Goal: Information Seeking & Learning: Learn about a topic

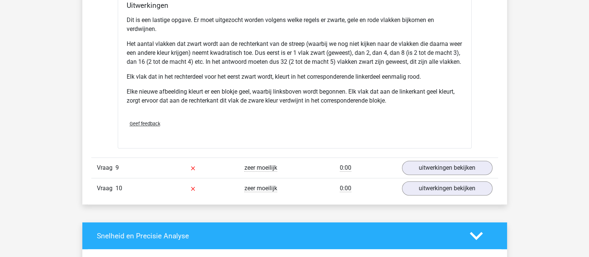
scroll to position [4304, 0]
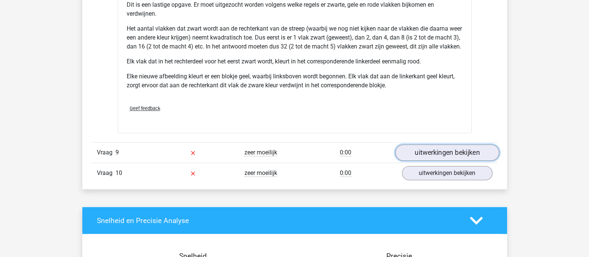
click at [448, 157] on link "uitwerkingen bekijken" at bounding box center [447, 152] width 104 height 16
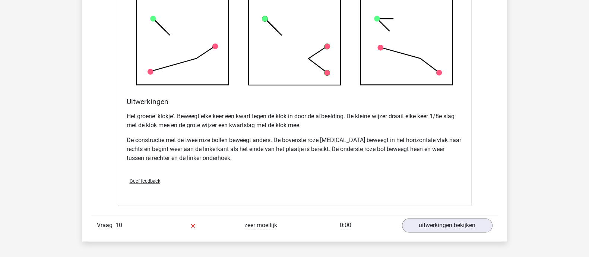
scroll to position [4723, 0]
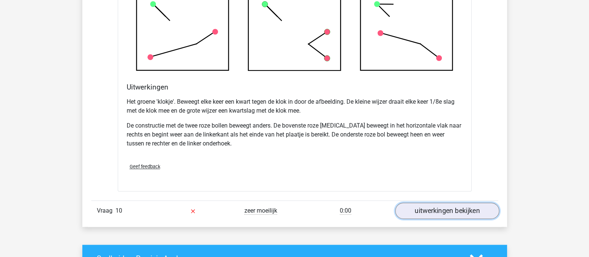
click at [451, 213] on link "uitwerkingen bekijken" at bounding box center [447, 210] width 104 height 16
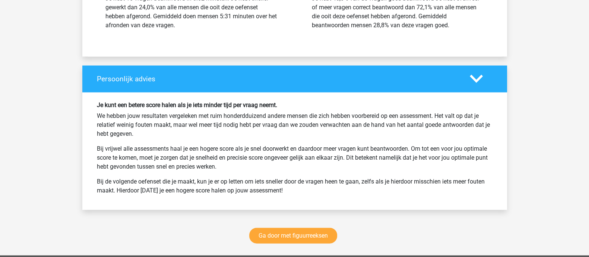
scroll to position [5608, 0]
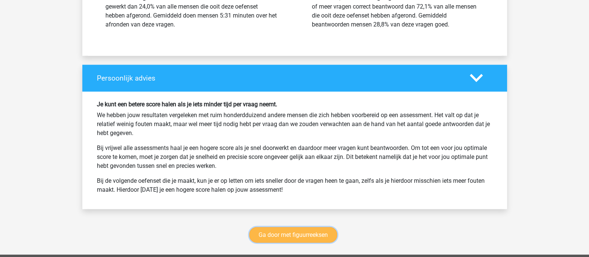
click at [320, 237] on link "Ga door met figuurreeksen" at bounding box center [293, 235] width 88 height 16
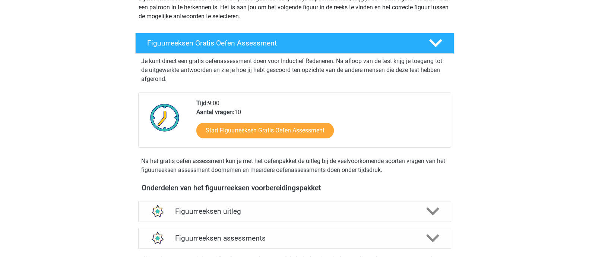
scroll to position [186, 0]
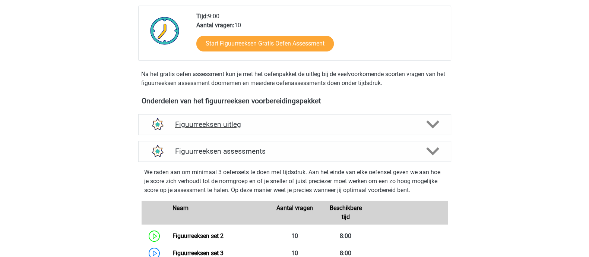
click at [287, 117] on div "Figuurreeksen uitleg" at bounding box center [294, 124] width 313 height 21
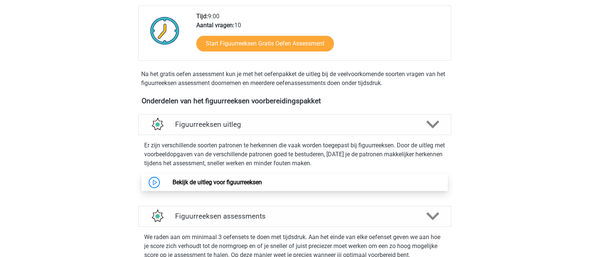
click at [240, 179] on link "Bekijk de uitleg voor figuurreeksen" at bounding box center [217, 182] width 89 height 7
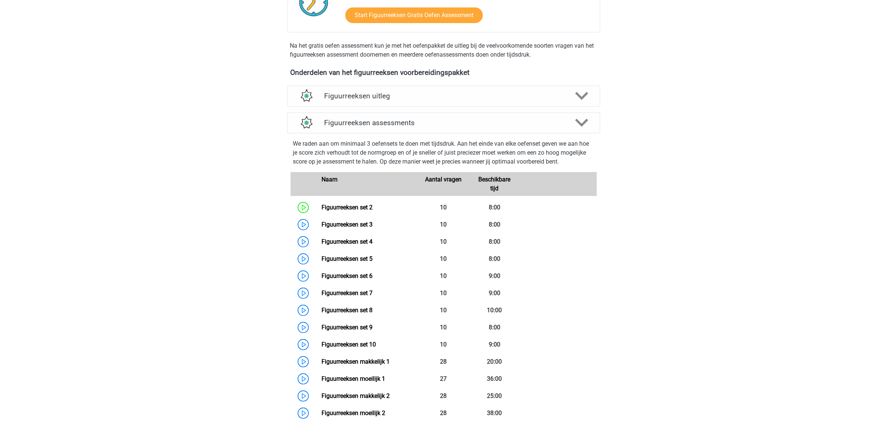
scroll to position [230, 0]
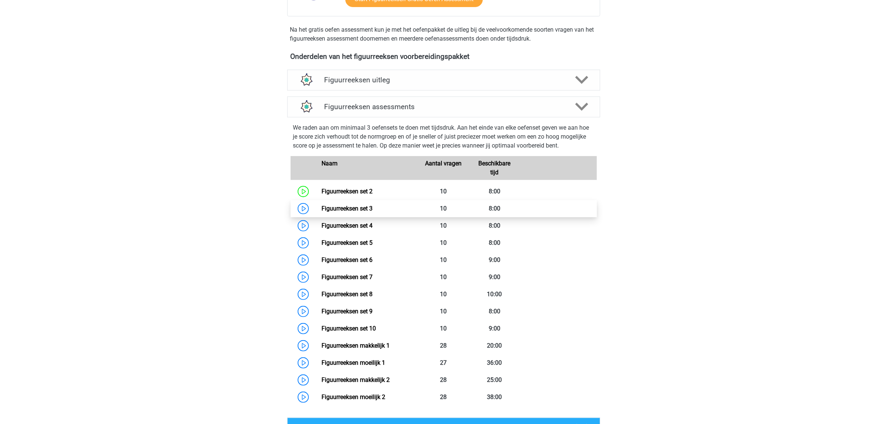
click at [344, 206] on link "Figuurreeksen set 3" at bounding box center [347, 208] width 51 height 7
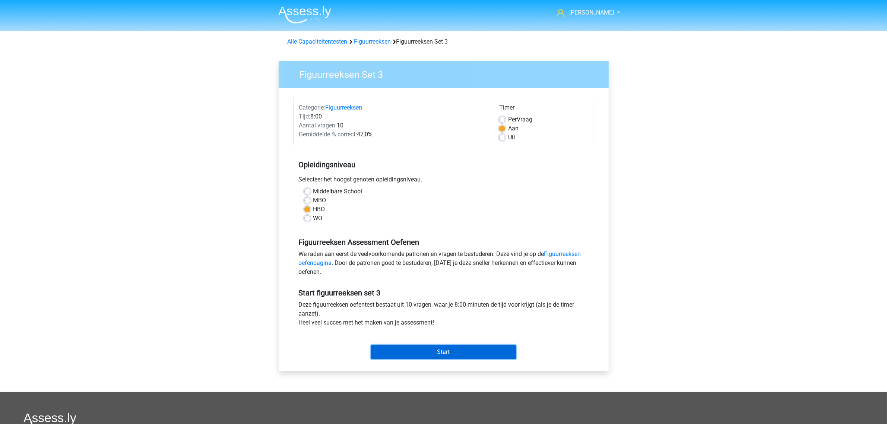
click at [437, 353] on input "Start" at bounding box center [443, 352] width 145 height 14
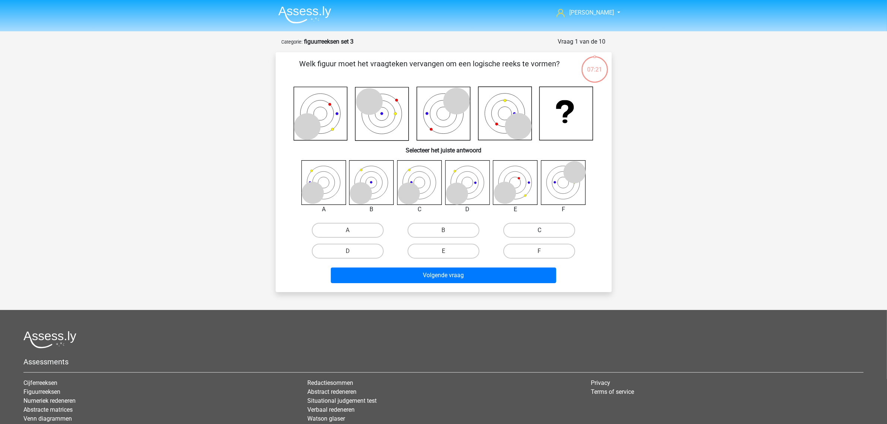
click at [550, 228] on label "C" at bounding box center [539, 230] width 72 height 15
click at [544, 230] on input "C" at bounding box center [542, 232] width 5 height 5
radio input "true"
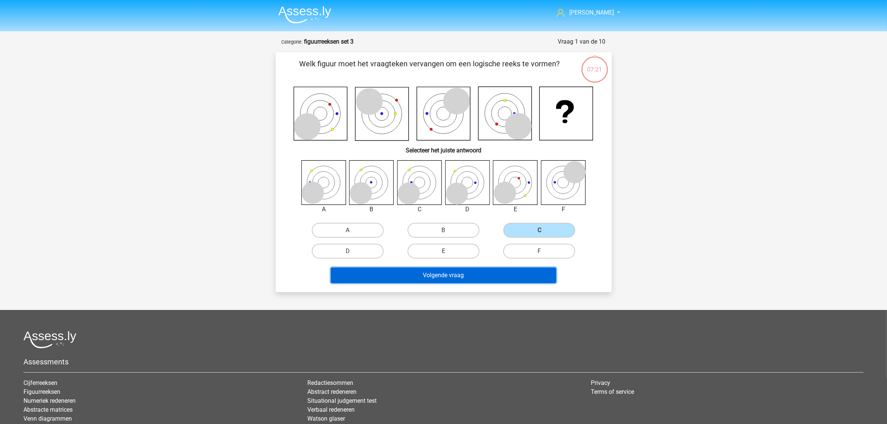
click at [483, 272] on button "Volgende vraag" at bounding box center [443, 276] width 225 height 16
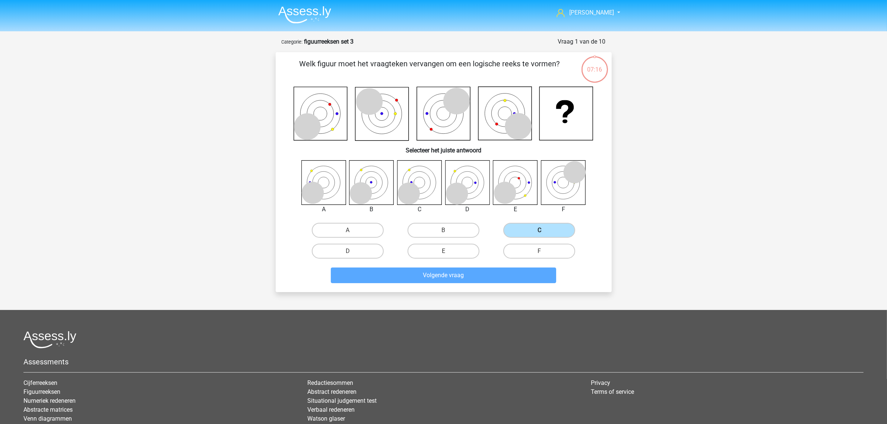
click at [537, 226] on label "C" at bounding box center [539, 230] width 72 height 15
click at [540, 230] on input "C" at bounding box center [542, 232] width 5 height 5
click at [539, 228] on label "C" at bounding box center [539, 230] width 72 height 15
click at [540, 230] on input "C" at bounding box center [542, 232] width 5 height 5
click at [540, 228] on label "C" at bounding box center [539, 230] width 72 height 15
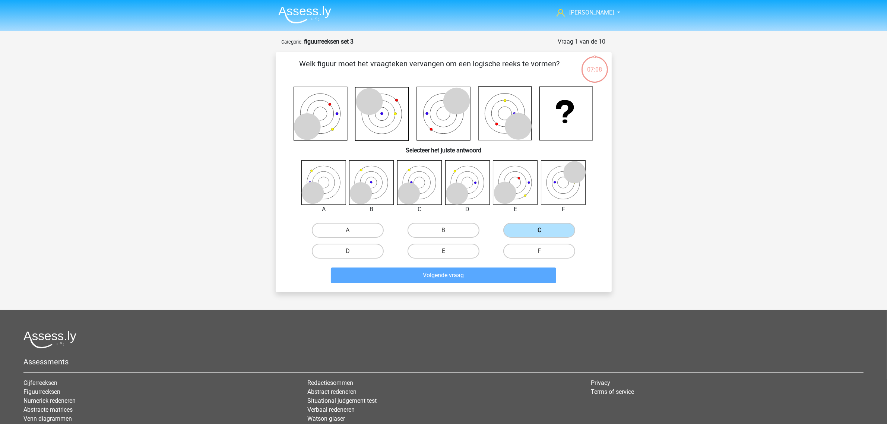
click at [540, 230] on input "C" at bounding box center [542, 232] width 5 height 5
click at [541, 228] on label "C" at bounding box center [539, 230] width 72 height 15
click at [541, 230] on input "C" at bounding box center [542, 232] width 5 height 5
click at [541, 228] on label "C" at bounding box center [539, 230] width 72 height 15
click at [541, 230] on input "C" at bounding box center [542, 232] width 5 height 5
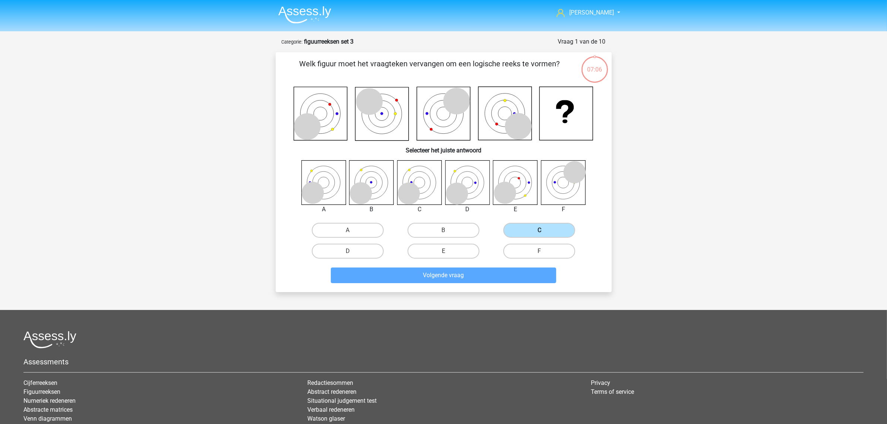
drag, startPoint x: 534, startPoint y: 224, endPoint x: 537, endPoint y: 227, distance: 4.5
click at [536, 224] on label "C" at bounding box center [539, 230] width 72 height 15
click at [540, 230] on input "C" at bounding box center [542, 232] width 5 height 5
drag, startPoint x: 538, startPoint y: 228, endPoint x: 524, endPoint y: 241, distance: 19.0
click at [528, 237] on label "C" at bounding box center [539, 230] width 72 height 15
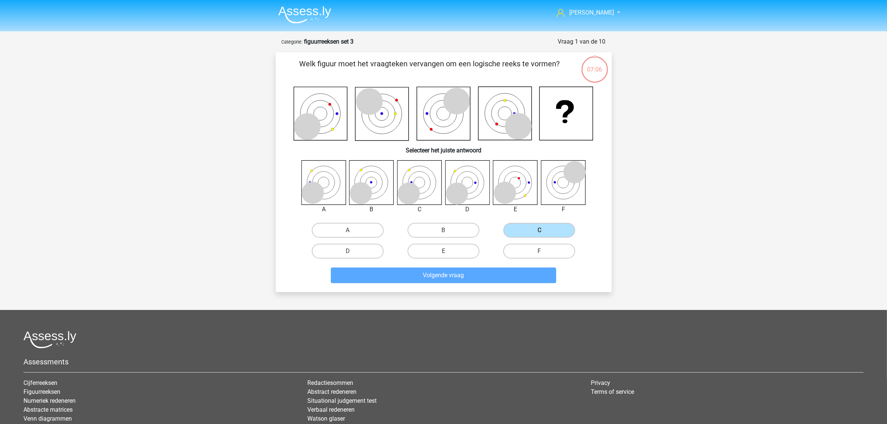
click at [540, 235] on input "C" at bounding box center [542, 232] width 5 height 5
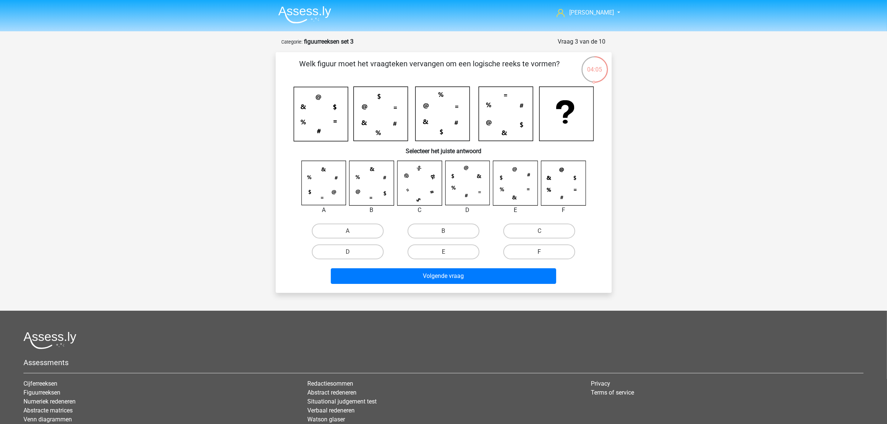
click at [535, 248] on label "F" at bounding box center [539, 251] width 72 height 15
click at [540, 252] on input "F" at bounding box center [542, 254] width 5 height 5
radio input "true"
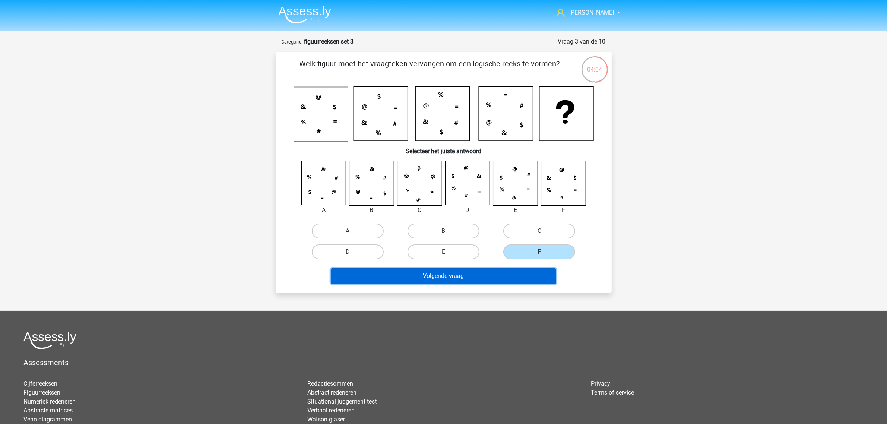
click at [498, 280] on button "Volgende vraag" at bounding box center [443, 276] width 225 height 16
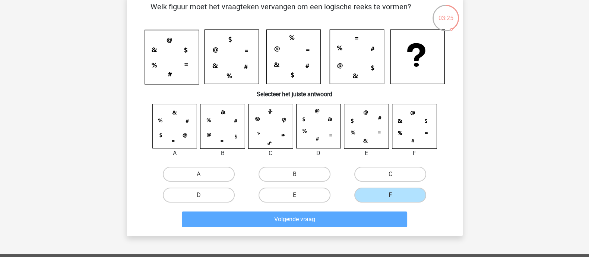
scroll to position [93, 0]
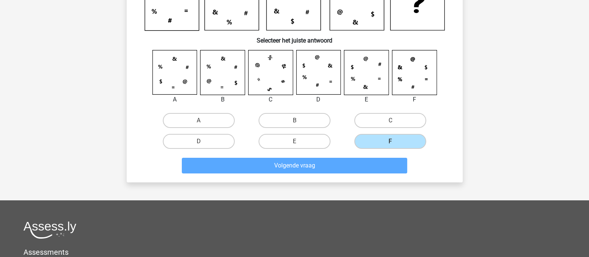
click at [391, 141] on input "F" at bounding box center [393, 143] width 5 height 5
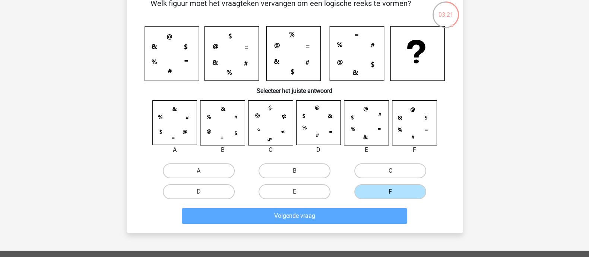
scroll to position [0, 0]
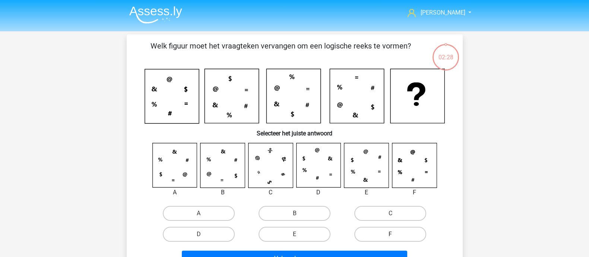
click at [391, 232] on label "F" at bounding box center [390, 234] width 72 height 15
click at [391, 234] on input "F" at bounding box center [393, 236] width 5 height 5
radio input "true"
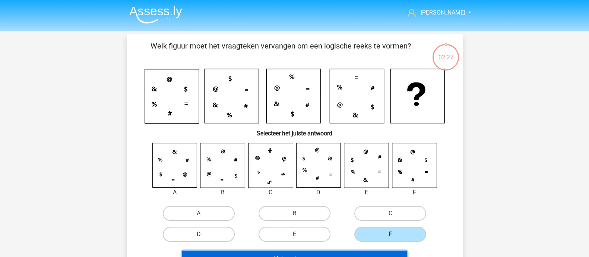
click at [355, 250] on button "Volgende vraag" at bounding box center [294, 258] width 225 height 16
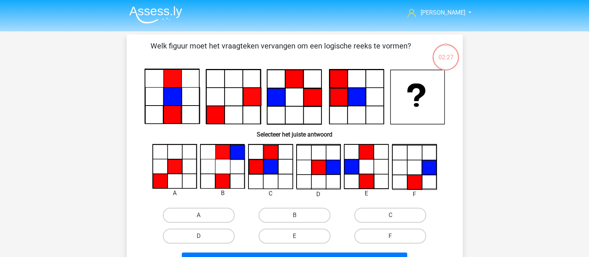
scroll to position [34, 0]
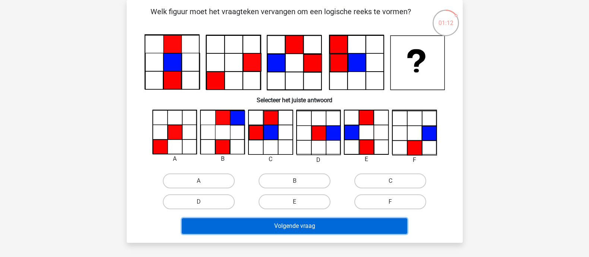
click at [316, 223] on button "Volgende vraag" at bounding box center [294, 226] width 225 height 16
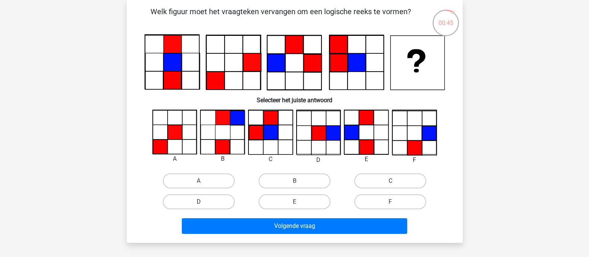
click at [211, 205] on label "D" at bounding box center [199, 201] width 72 height 15
click at [203, 205] on input "D" at bounding box center [201, 204] width 5 height 5
radio input "true"
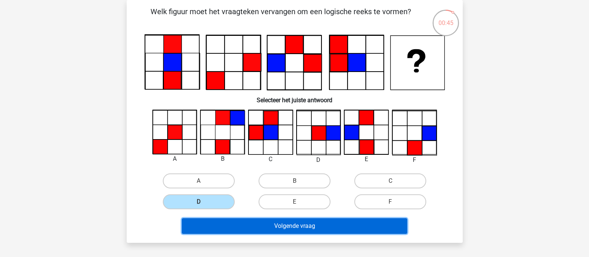
click at [294, 226] on button "Volgende vraag" at bounding box center [294, 226] width 225 height 16
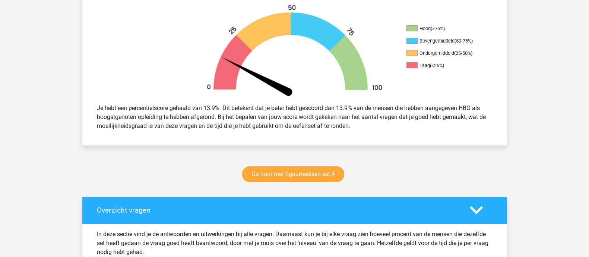
scroll to position [372, 0]
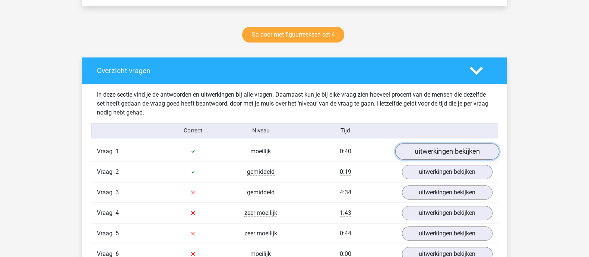
click at [442, 149] on link "uitwerkingen bekijken" at bounding box center [447, 151] width 104 height 16
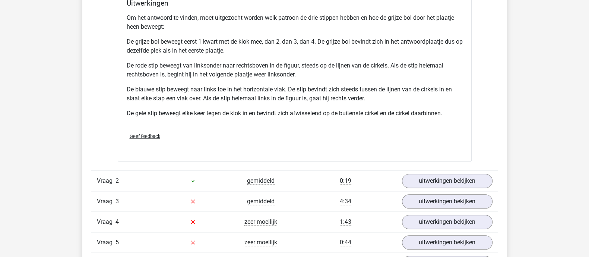
scroll to position [885, 0]
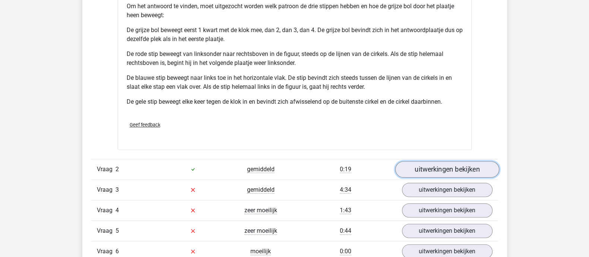
click at [448, 165] on link "uitwerkingen bekijken" at bounding box center [447, 169] width 104 height 16
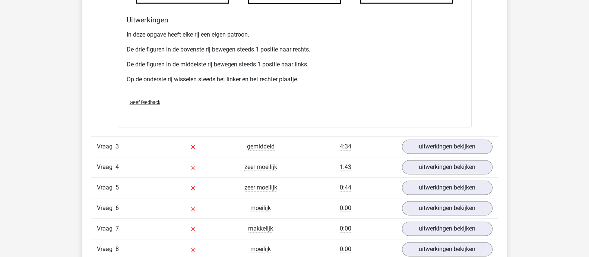
scroll to position [1397, 0]
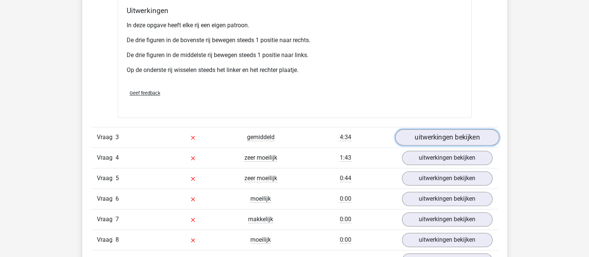
click at [440, 136] on link "uitwerkingen bekijken" at bounding box center [447, 137] width 104 height 16
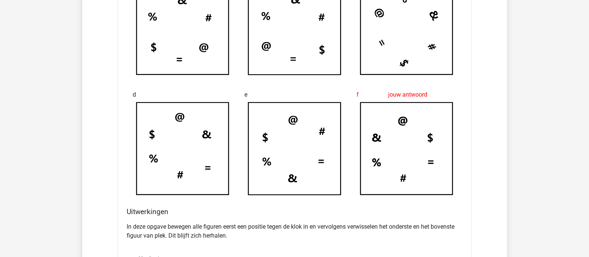
scroll to position [1817, 0]
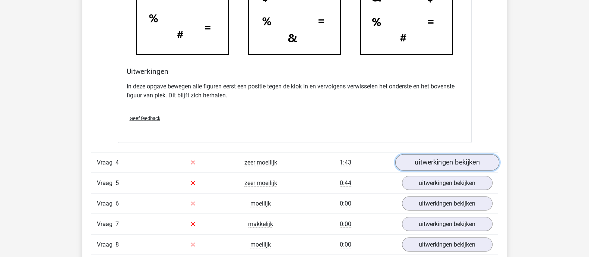
click at [443, 160] on link "uitwerkingen bekijken" at bounding box center [447, 162] width 104 height 16
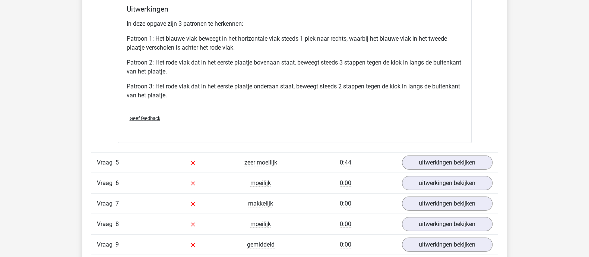
scroll to position [2329, 0]
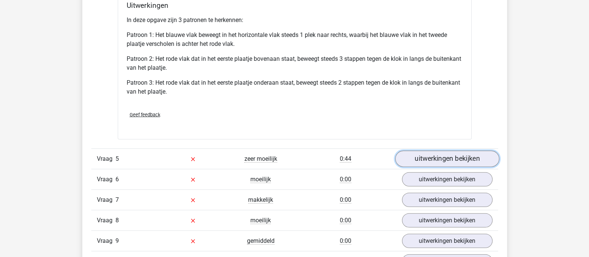
click at [436, 153] on link "uitwerkingen bekijken" at bounding box center [447, 159] width 104 height 16
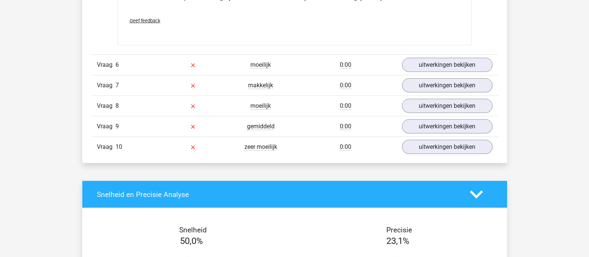
scroll to position [2888, 0]
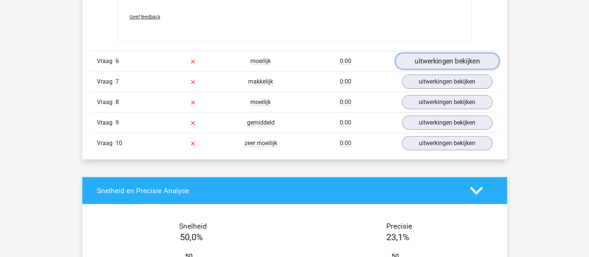
click at [451, 59] on link "uitwerkingen bekijken" at bounding box center [447, 61] width 104 height 16
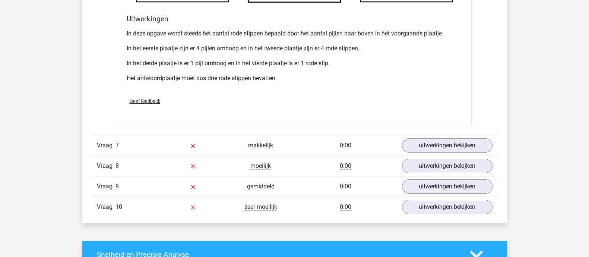
scroll to position [3354, 0]
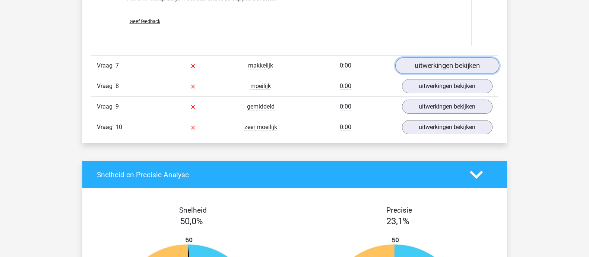
click at [455, 64] on link "uitwerkingen bekijken" at bounding box center [447, 65] width 104 height 16
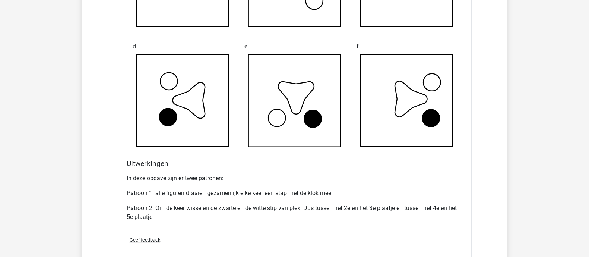
scroll to position [3680, 0]
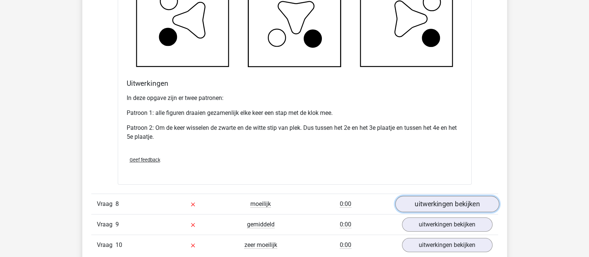
click at [454, 200] on link "uitwerkingen bekijken" at bounding box center [447, 204] width 104 height 16
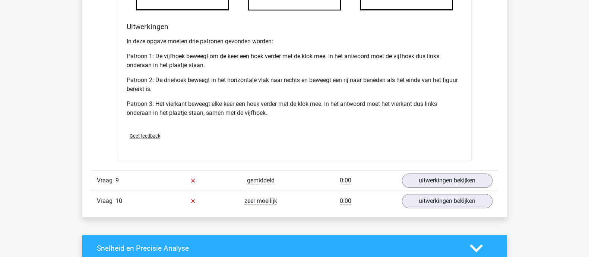
scroll to position [4239, 0]
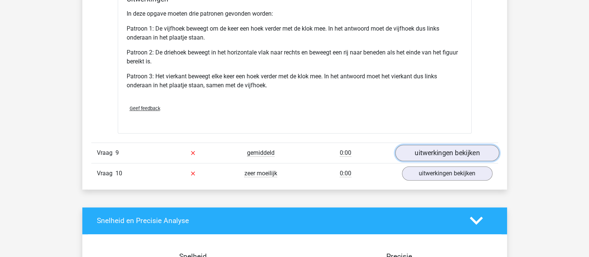
click at [442, 146] on link "uitwerkingen bekijken" at bounding box center [447, 153] width 104 height 16
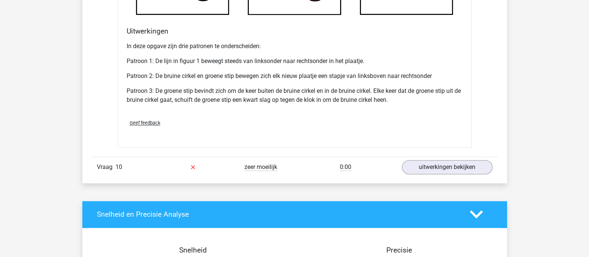
scroll to position [4798, 0]
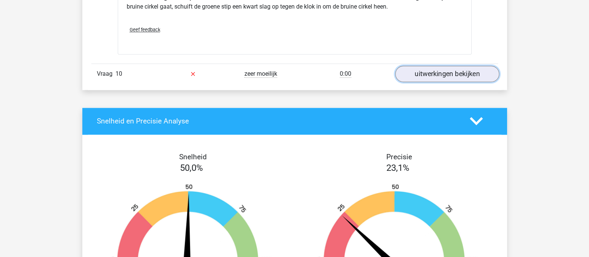
click at [466, 70] on link "uitwerkingen bekijken" at bounding box center [447, 74] width 104 height 16
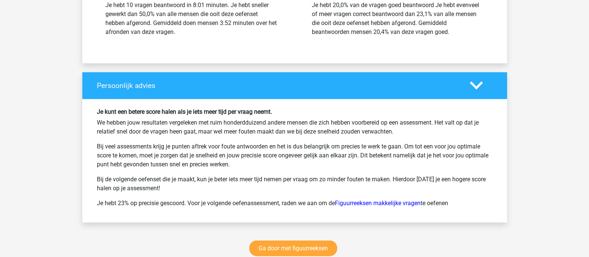
scroll to position [5543, 0]
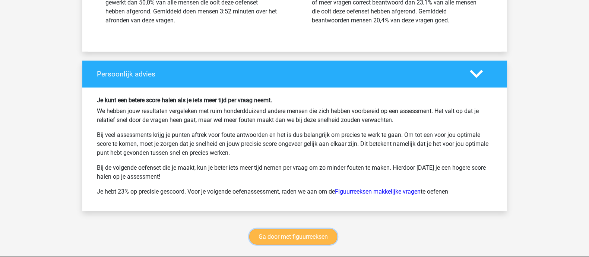
click at [319, 234] on link "Ga door met figuurreeksen" at bounding box center [293, 237] width 88 height 16
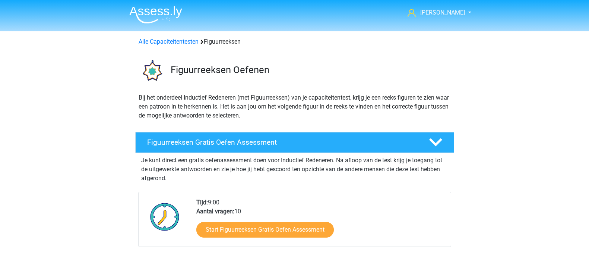
scroll to position [323, 0]
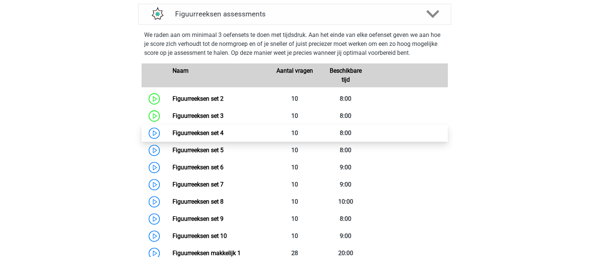
click at [186, 133] on link "Figuurreeksen set 4" at bounding box center [198, 132] width 51 height 7
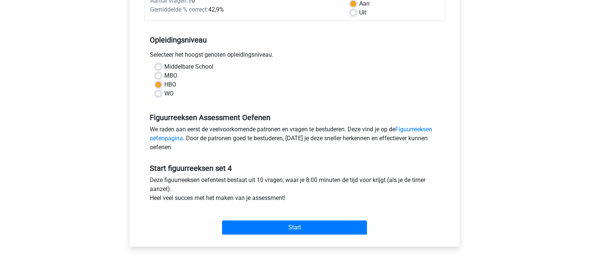
scroll to position [140, 0]
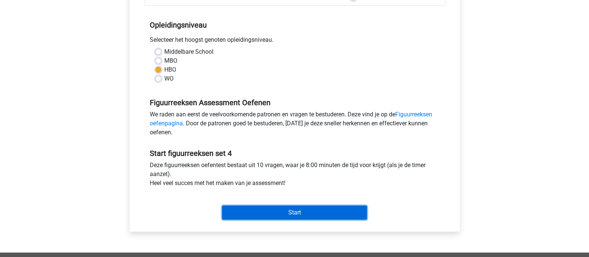
click at [300, 211] on input "Start" at bounding box center [294, 212] width 145 height 14
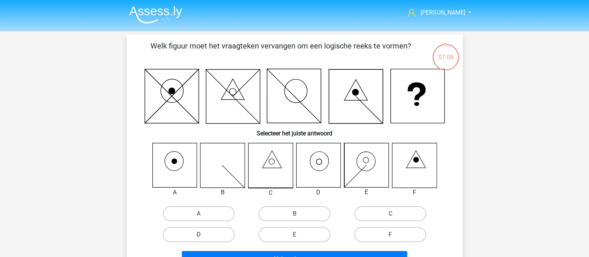
click at [217, 236] on label "D" at bounding box center [199, 234] width 72 height 15
click at [203, 236] on input "D" at bounding box center [201, 236] width 5 height 5
radio input "true"
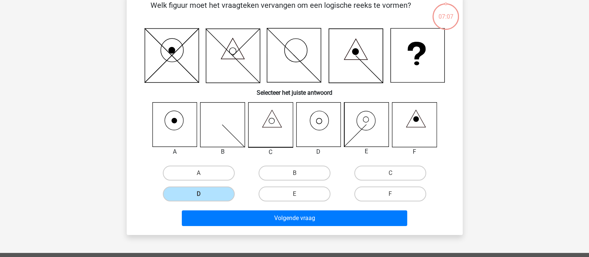
scroll to position [93, 0]
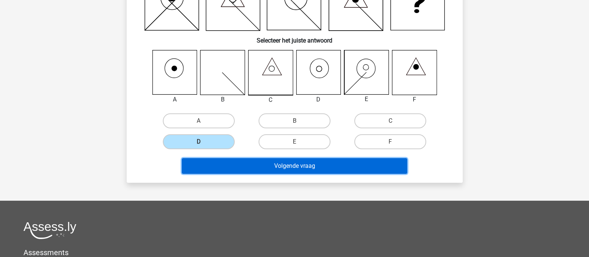
click at [315, 166] on button "Volgende vraag" at bounding box center [294, 166] width 225 height 16
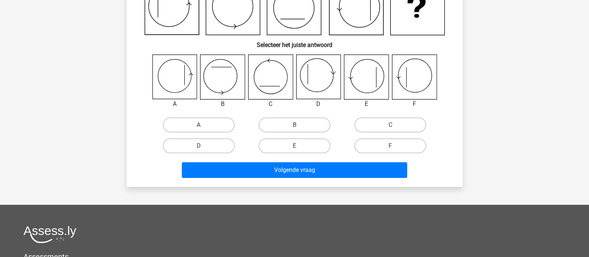
scroll to position [34, 0]
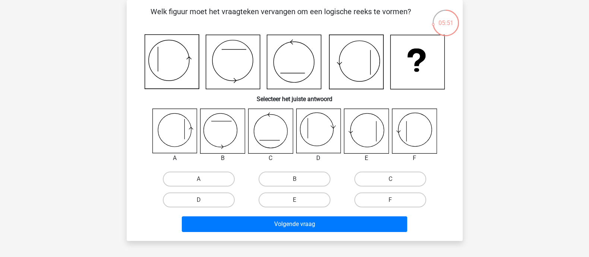
drag, startPoint x: 200, startPoint y: 182, endPoint x: 218, endPoint y: 188, distance: 18.7
click at [200, 183] on input "A" at bounding box center [201, 181] width 5 height 5
radio input "true"
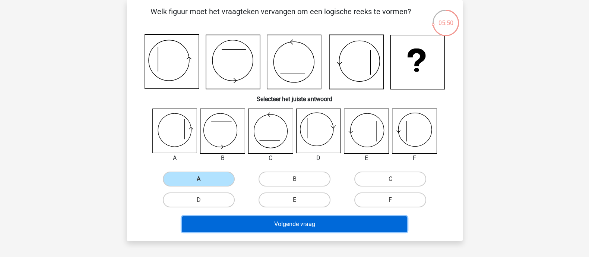
click at [283, 224] on button "Volgende vraag" at bounding box center [294, 224] width 225 height 16
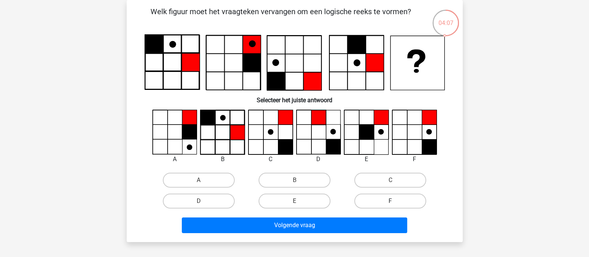
click at [401, 200] on label "F" at bounding box center [390, 200] width 72 height 15
click at [395, 201] on input "F" at bounding box center [393, 203] width 5 height 5
radio input "true"
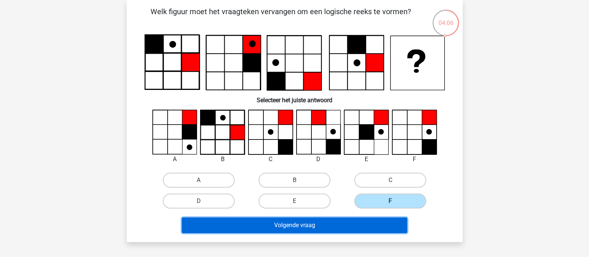
click at [361, 224] on button "Volgende vraag" at bounding box center [294, 225] width 225 height 16
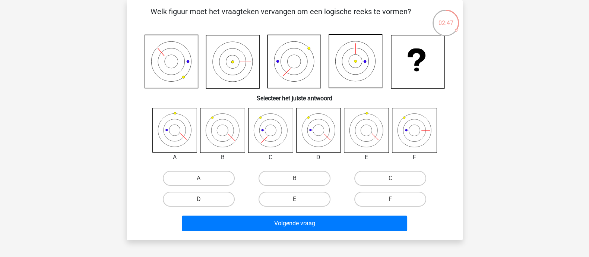
click at [202, 180] on input "A" at bounding box center [201, 180] width 5 height 5
radio input "true"
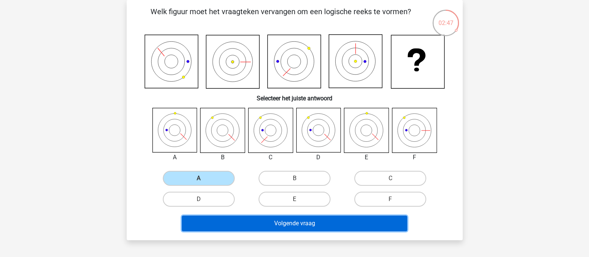
click at [290, 221] on button "Volgende vraag" at bounding box center [294, 223] width 225 height 16
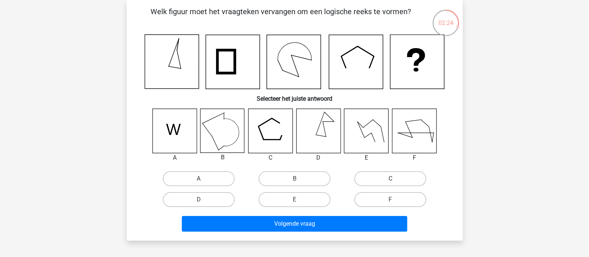
click at [384, 177] on label "C" at bounding box center [390, 178] width 72 height 15
click at [391, 179] on input "C" at bounding box center [393, 181] width 5 height 5
radio input "true"
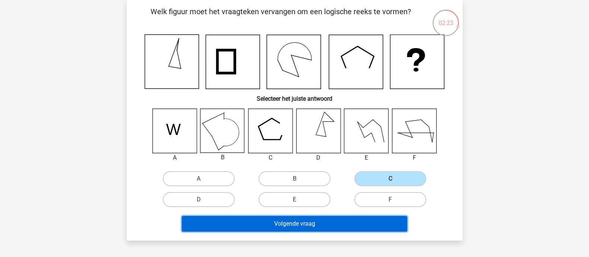
click at [316, 222] on button "Volgende vraag" at bounding box center [294, 224] width 225 height 16
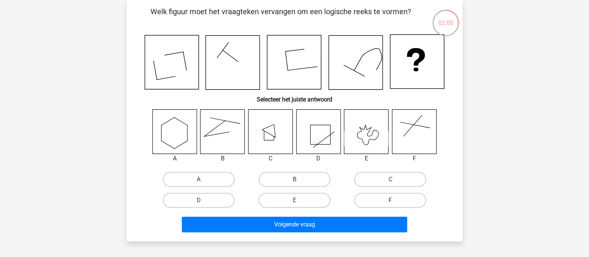
click at [391, 198] on label "F" at bounding box center [390, 200] width 72 height 15
click at [391, 200] on input "F" at bounding box center [393, 202] width 5 height 5
radio input "true"
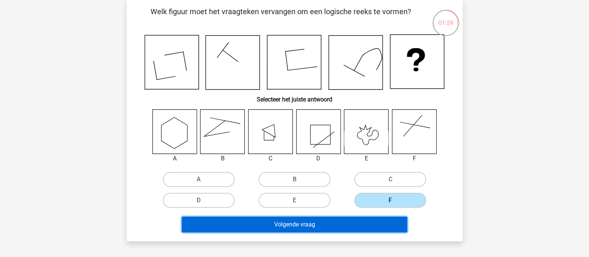
click at [330, 220] on button "Volgende vraag" at bounding box center [294, 225] width 225 height 16
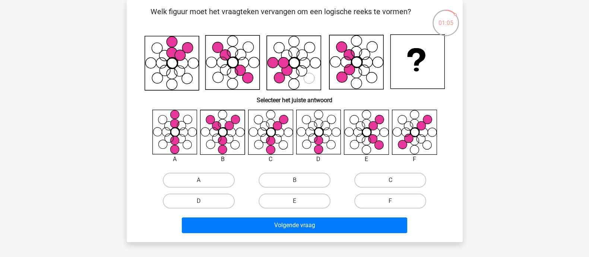
click at [404, 171] on div "C" at bounding box center [390, 180] width 96 height 21
click at [403, 182] on label "C" at bounding box center [390, 180] width 72 height 15
click at [395, 182] on input "C" at bounding box center [393, 182] width 5 height 5
radio input "true"
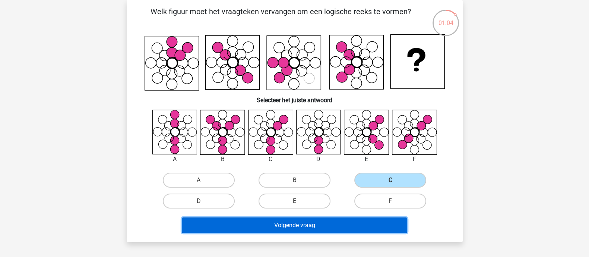
click at [360, 218] on button "Volgende vraag" at bounding box center [294, 225] width 225 height 16
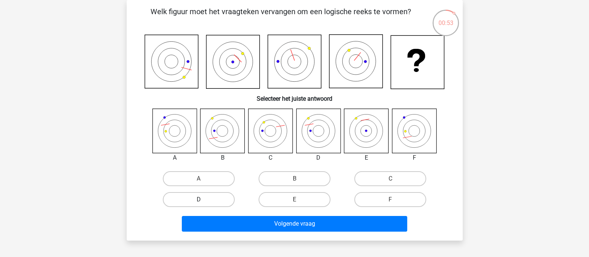
click at [218, 200] on label "D" at bounding box center [199, 199] width 72 height 15
click at [203, 200] on input "D" at bounding box center [201, 201] width 5 height 5
radio input "true"
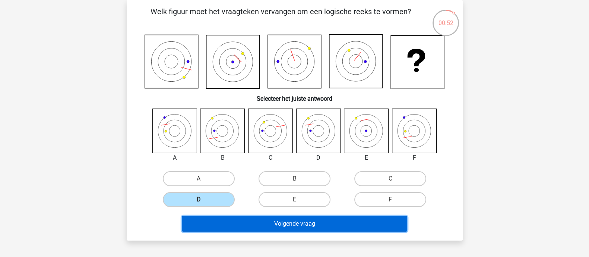
click at [280, 221] on button "Volgende vraag" at bounding box center [294, 224] width 225 height 16
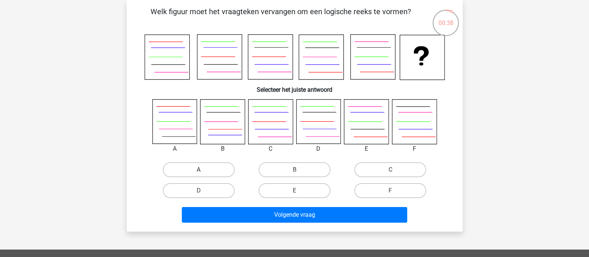
drag, startPoint x: 196, startPoint y: 170, endPoint x: 211, endPoint y: 176, distance: 16.6
click at [196, 170] on label "A" at bounding box center [199, 169] width 72 height 15
click at [199, 170] on input "A" at bounding box center [201, 172] width 5 height 5
radio input "true"
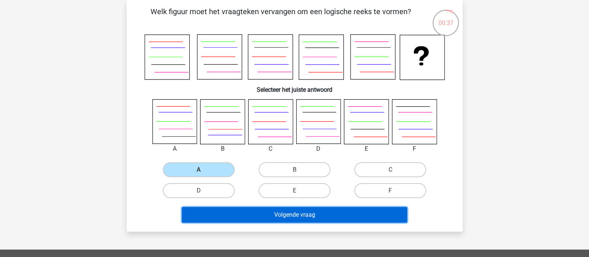
drag, startPoint x: 267, startPoint y: 211, endPoint x: 270, endPoint y: 215, distance: 4.8
click at [268, 212] on button "Volgende vraag" at bounding box center [294, 215] width 225 height 16
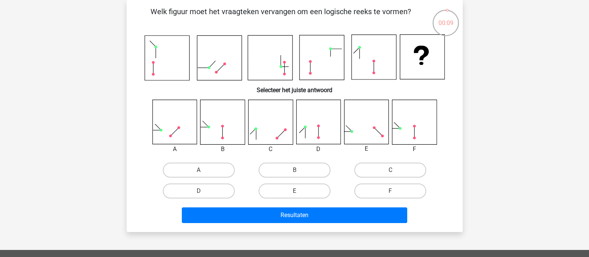
drag, startPoint x: 292, startPoint y: 169, endPoint x: 299, endPoint y: 179, distance: 12.3
click at [292, 169] on label "B" at bounding box center [295, 169] width 72 height 15
click at [294, 170] on input "B" at bounding box center [296, 172] width 5 height 5
radio input "true"
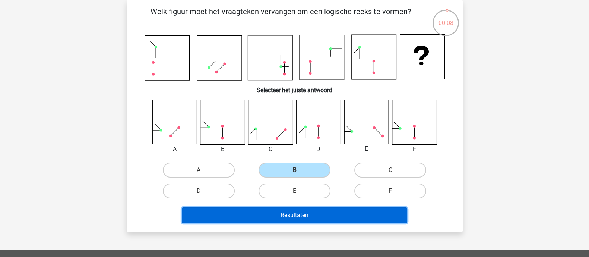
click at [307, 211] on button "Resultaten" at bounding box center [294, 215] width 225 height 16
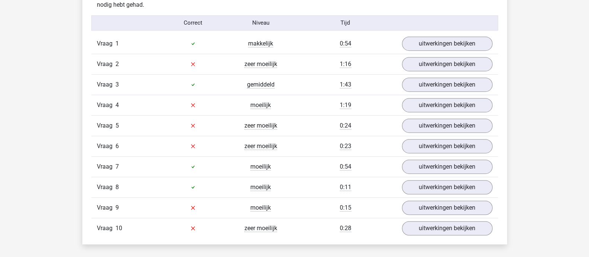
scroll to position [466, 0]
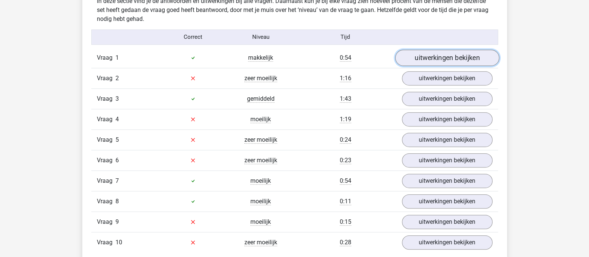
click at [448, 55] on link "uitwerkingen bekijken" at bounding box center [447, 58] width 104 height 16
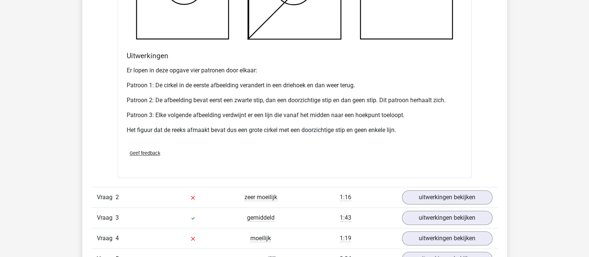
scroll to position [885, 0]
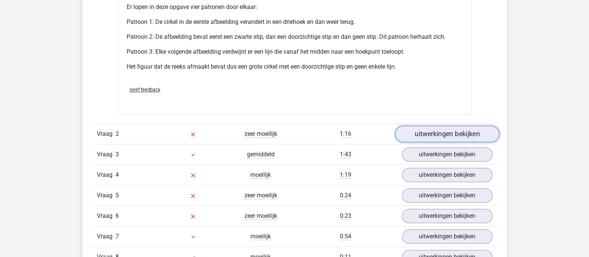
click at [442, 129] on link "uitwerkingen bekijken" at bounding box center [447, 134] width 104 height 16
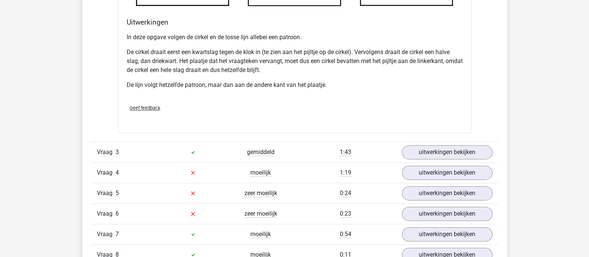
scroll to position [1351, 0]
click at [463, 149] on link "uitwerkingen bekijken" at bounding box center [447, 152] width 104 height 16
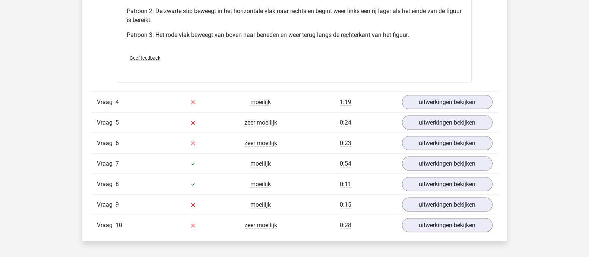
scroll to position [1910, 0]
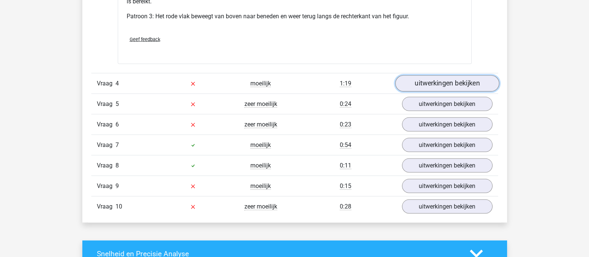
click at [451, 78] on link "uitwerkingen bekijken" at bounding box center [447, 83] width 104 height 16
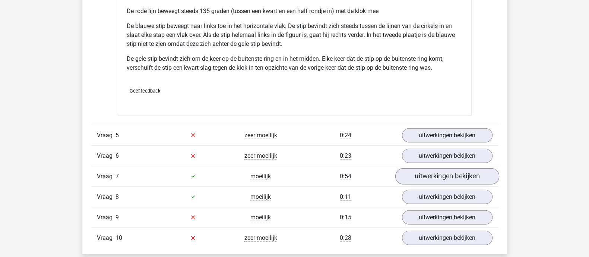
scroll to position [2375, 0]
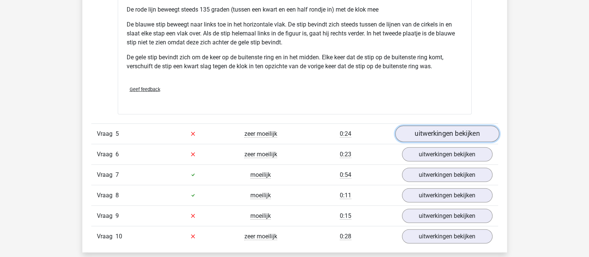
click at [474, 129] on link "uitwerkingen bekijken" at bounding box center [447, 134] width 104 height 16
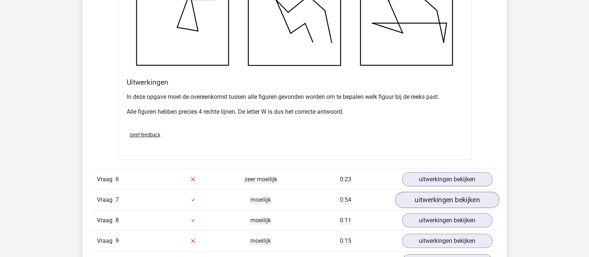
scroll to position [2795, 0]
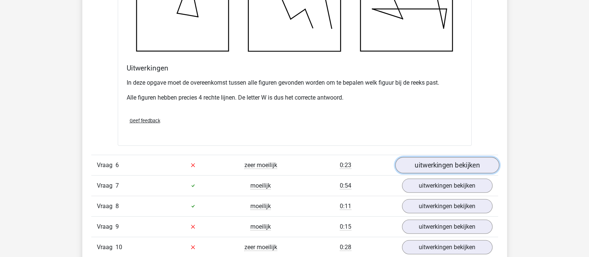
click at [433, 165] on link "uitwerkingen bekijken" at bounding box center [447, 165] width 104 height 16
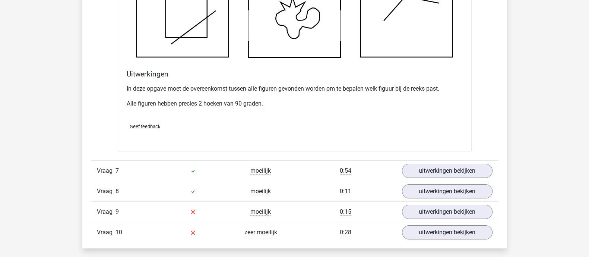
scroll to position [3261, 0]
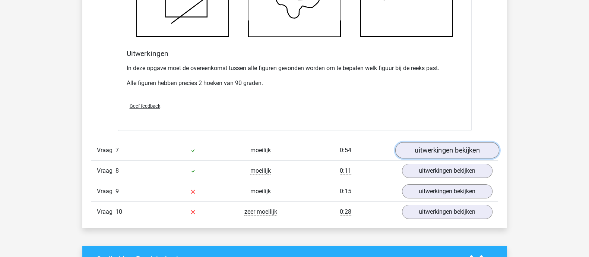
click at [476, 150] on link "uitwerkingen bekijken" at bounding box center [447, 150] width 104 height 16
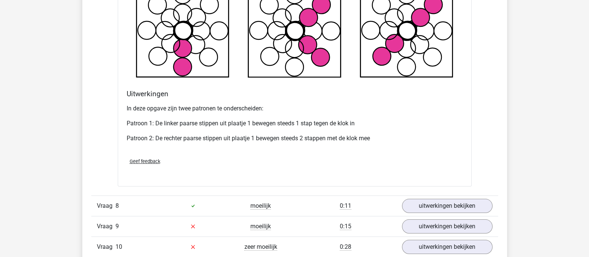
scroll to position [3680, 0]
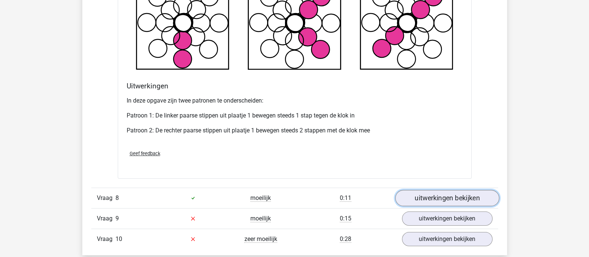
click at [451, 193] on link "uitwerkingen bekijken" at bounding box center [447, 198] width 104 height 16
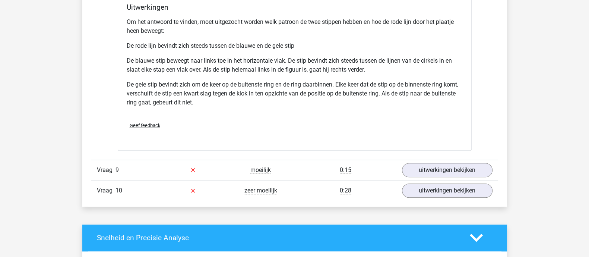
scroll to position [4239, 0]
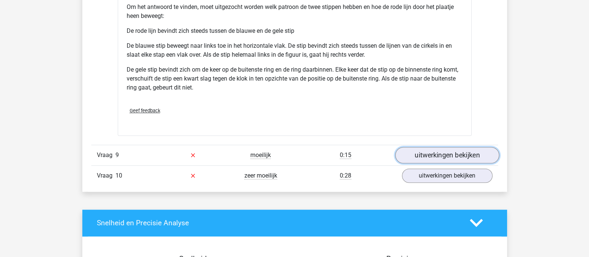
click at [442, 149] on link "uitwerkingen bekijken" at bounding box center [447, 155] width 104 height 16
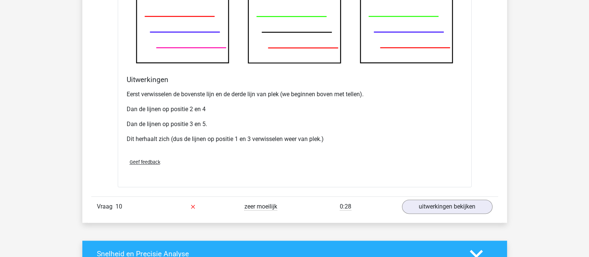
scroll to position [4658, 0]
click at [433, 203] on link "uitwerkingen bekijken" at bounding box center [447, 206] width 104 height 16
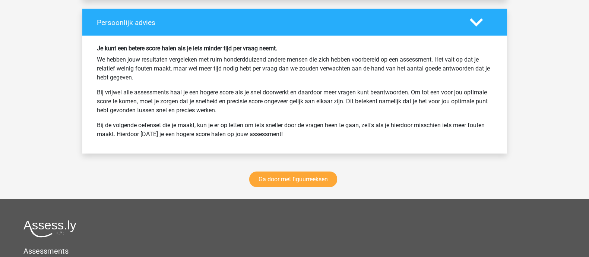
scroll to position [5636, 0]
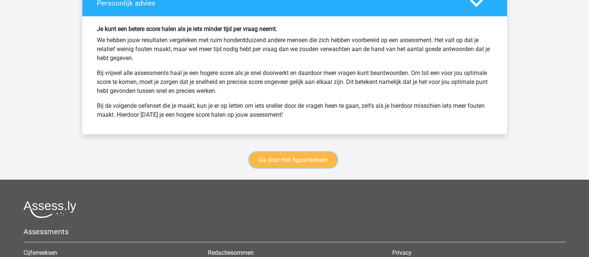
click at [296, 159] on link "Ga door met figuurreeksen" at bounding box center [293, 160] width 88 height 16
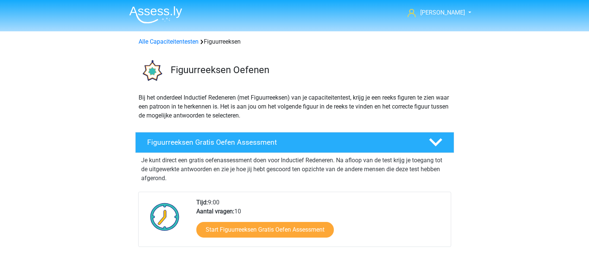
scroll to position [323, 0]
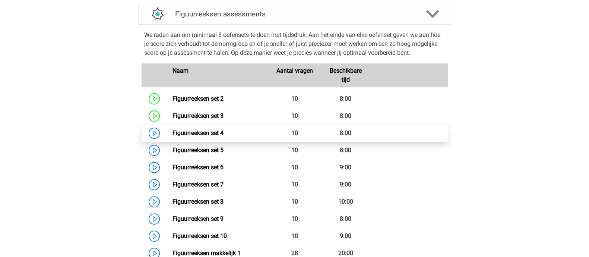
click at [217, 133] on link "Figuurreeksen set 4" at bounding box center [198, 132] width 51 height 7
